Goal: Information Seeking & Learning: Learn about a topic

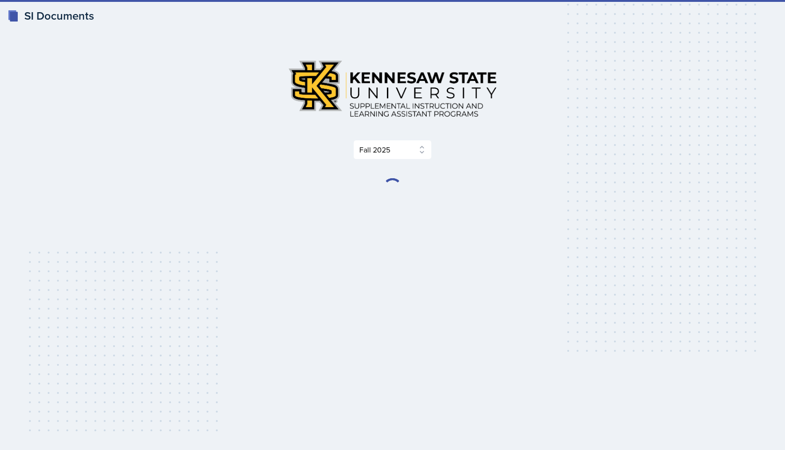
select select "2bed604d-1099-4043-b1bc-2365e8740244"
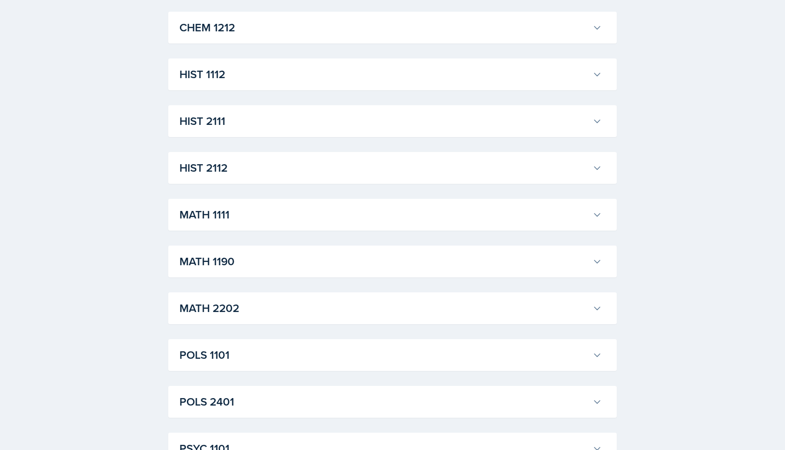
scroll to position [537, 0]
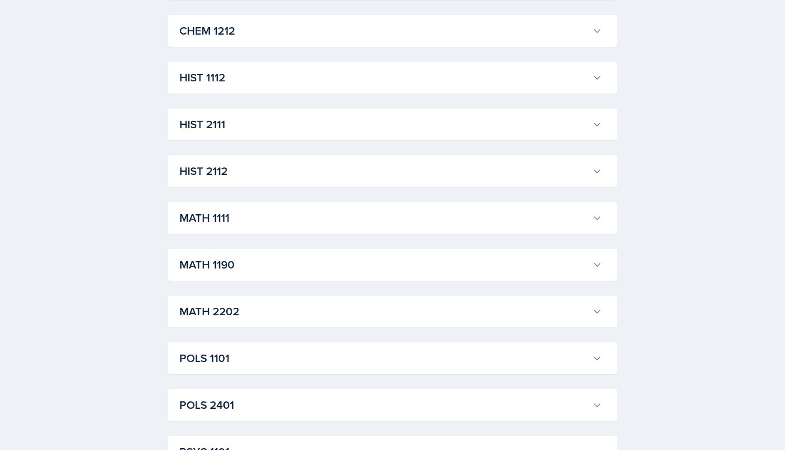
click at [218, 166] on h3 "HIST 2112" at bounding box center [385, 171] width 410 height 17
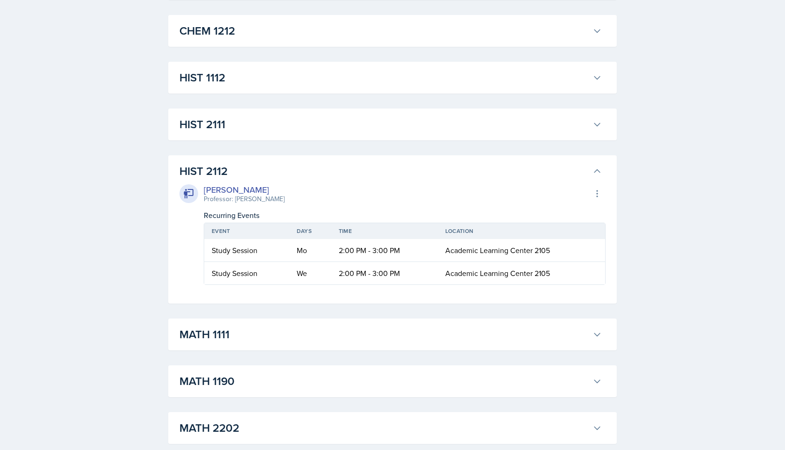
click at [338, 270] on td "2:00 PM - 3:00 PM" at bounding box center [384, 273] width 107 height 22
click at [591, 201] on div "[PERSON_NAME] Professor: [PERSON_NAME] Export to Google Calendar" at bounding box center [393, 193] width 426 height 21
click at [599, 190] on icon at bounding box center [597, 193] width 9 height 9
click at [651, 211] on div "SI Documents Select Semester Fall 2025 Summer 2025 Spring 2025 Fall 2024 Summer…" at bounding box center [392, 123] width 785 height 1321
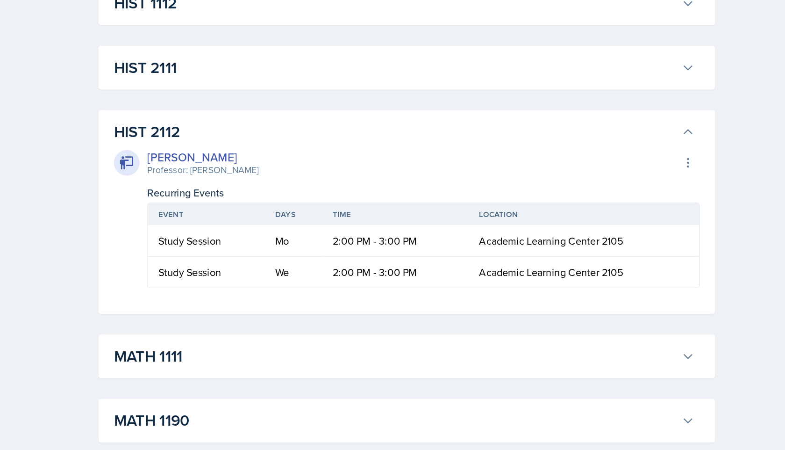
click at [236, 191] on div "[PERSON_NAME]" at bounding box center [244, 189] width 81 height 13
click at [171, 191] on div "HIST 2112 [PERSON_NAME] Professor: [PERSON_NAME] Export to Google Calendar Recu…" at bounding box center [392, 229] width 449 height 148
click at [183, 191] on div at bounding box center [189, 193] width 19 height 19
